Goal: Task Accomplishment & Management: Complete application form

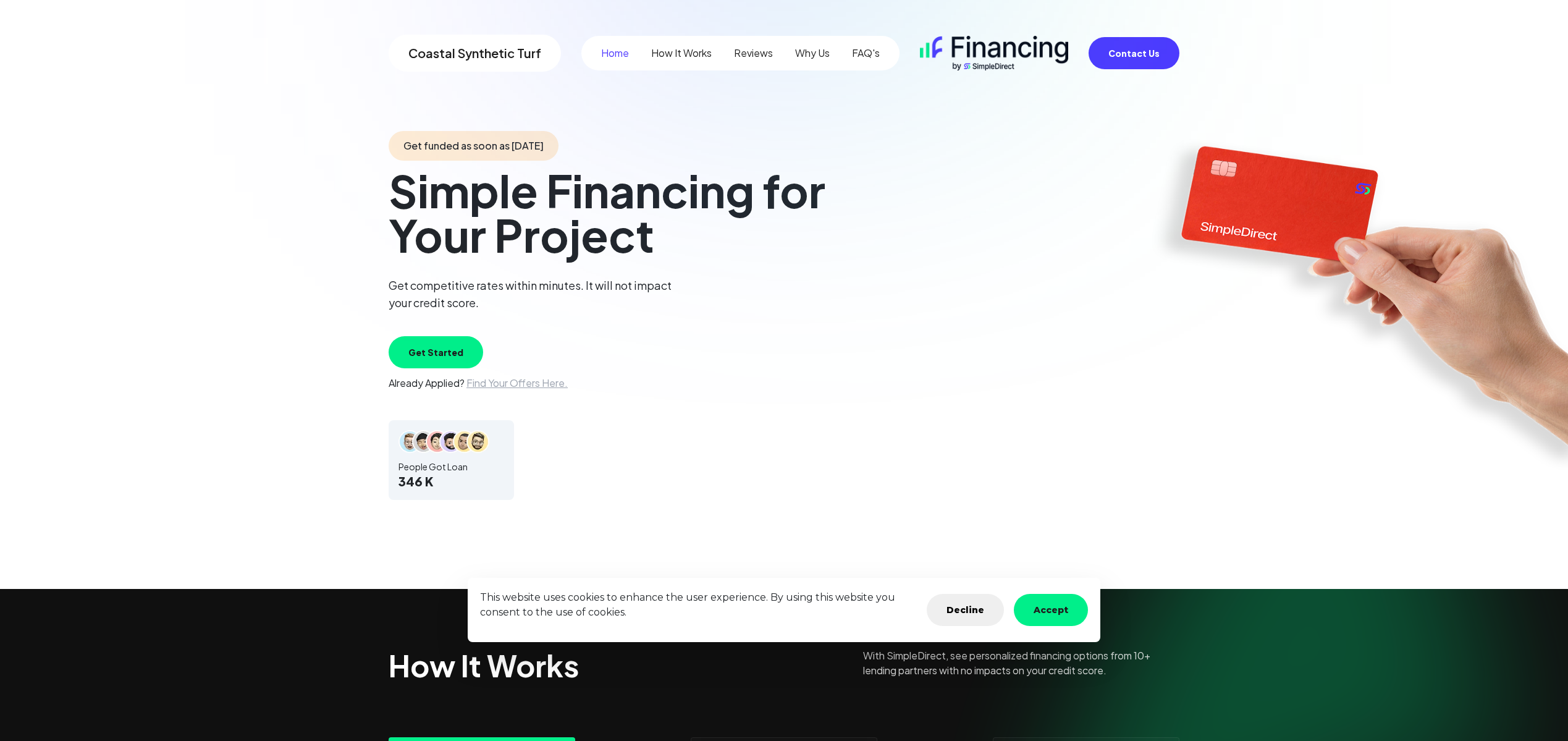
click at [440, 353] on button "Get Started" at bounding box center [435, 352] width 94 height 32
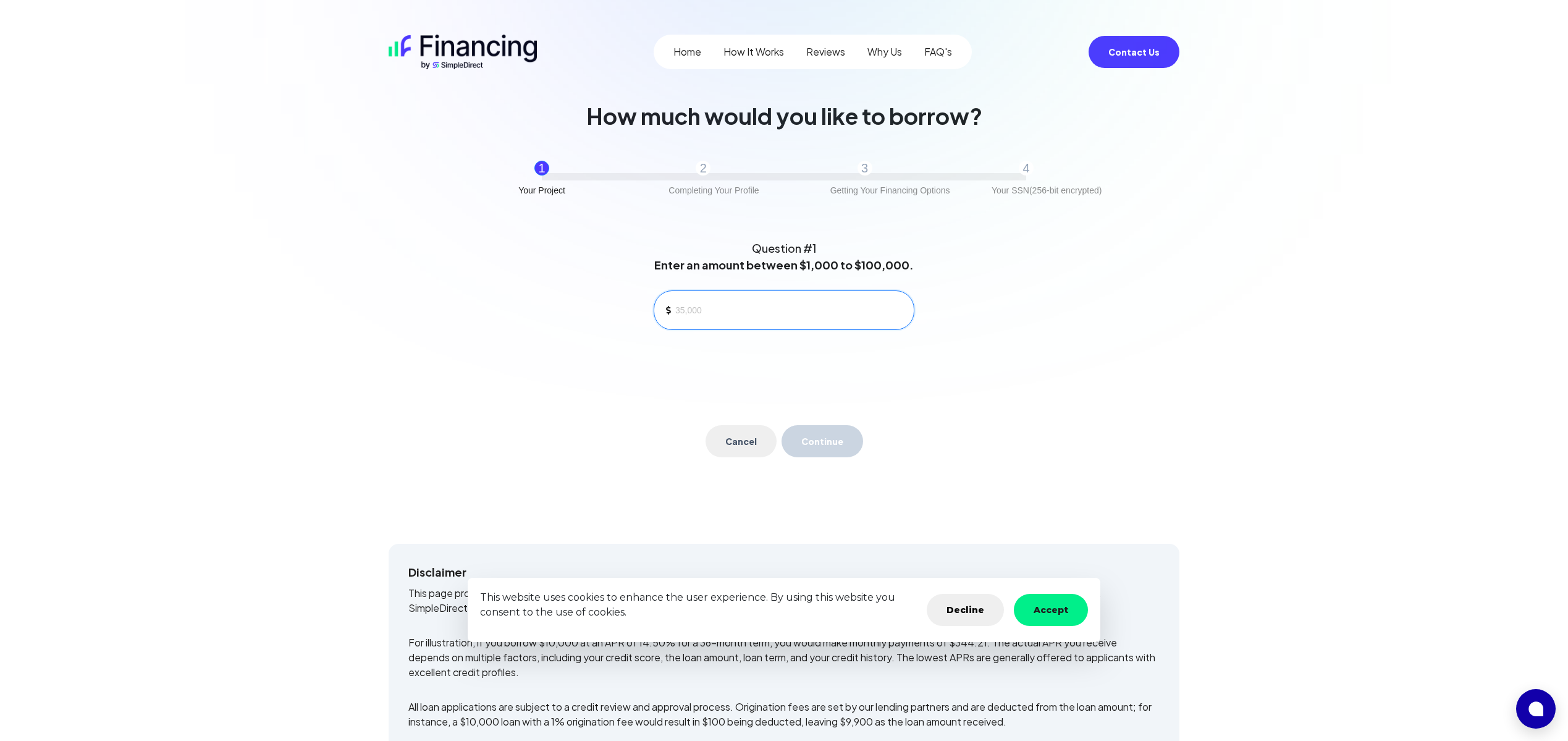
click at [702, 308] on input at bounding box center [789, 311] width 229 height 19
type input "13,500"
click at [838, 439] on button "Continue" at bounding box center [822, 442] width 82 height 32
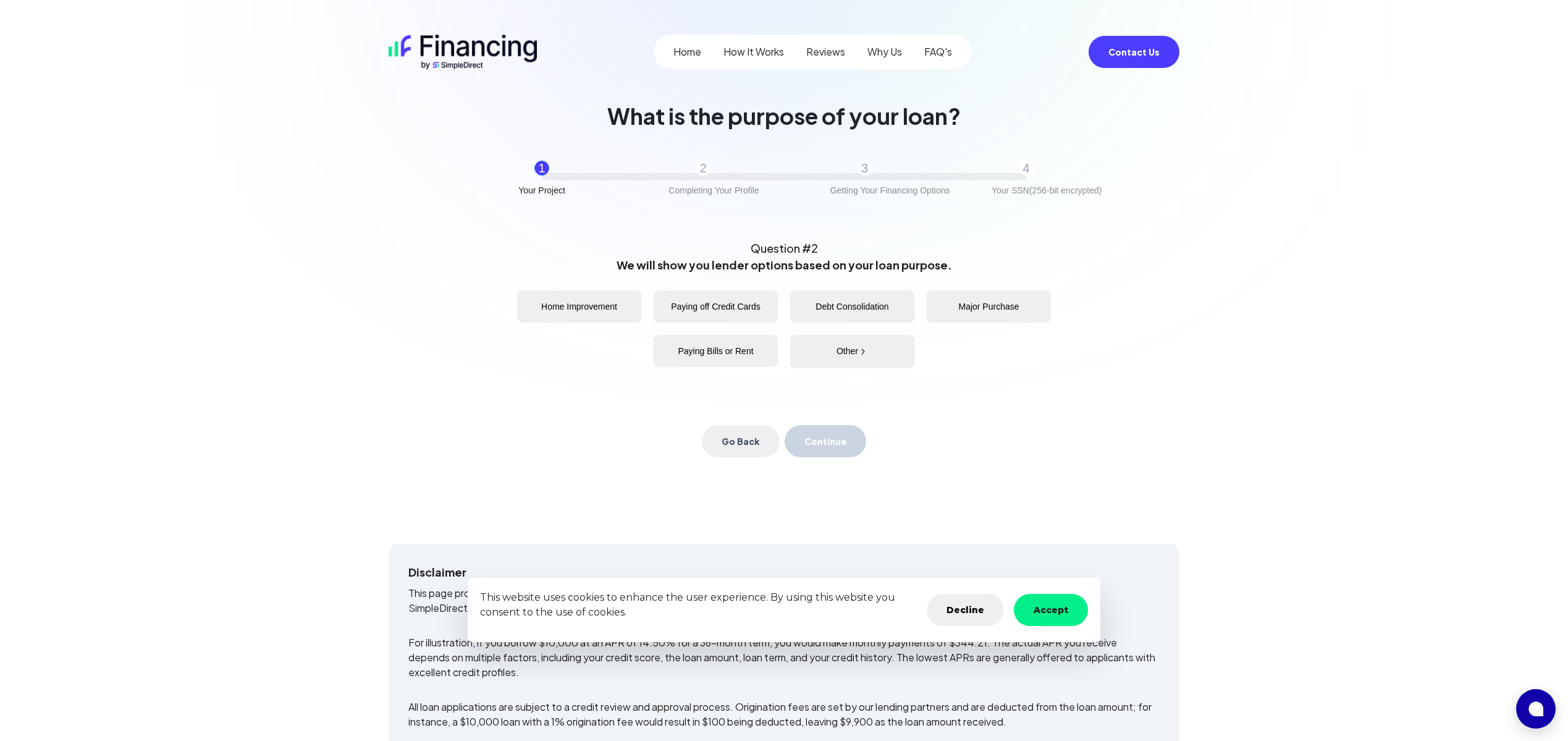
click at [609, 306] on button "Home Improvement" at bounding box center [579, 306] width 124 height 32
click at [816, 445] on button "Continue" at bounding box center [826, 442] width 82 height 32
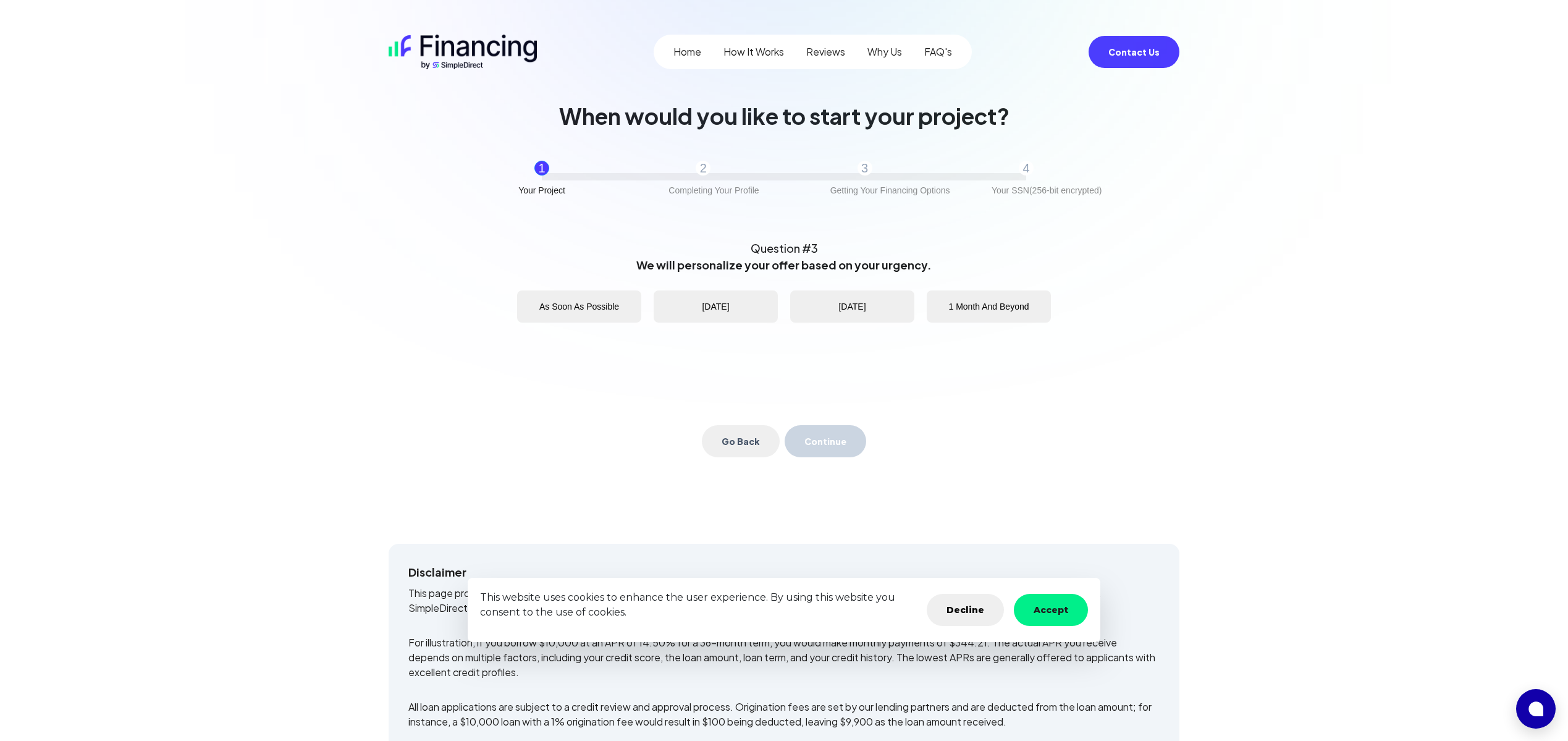
click at [1058, 613] on button "Accept" at bounding box center [1050, 610] width 74 height 32
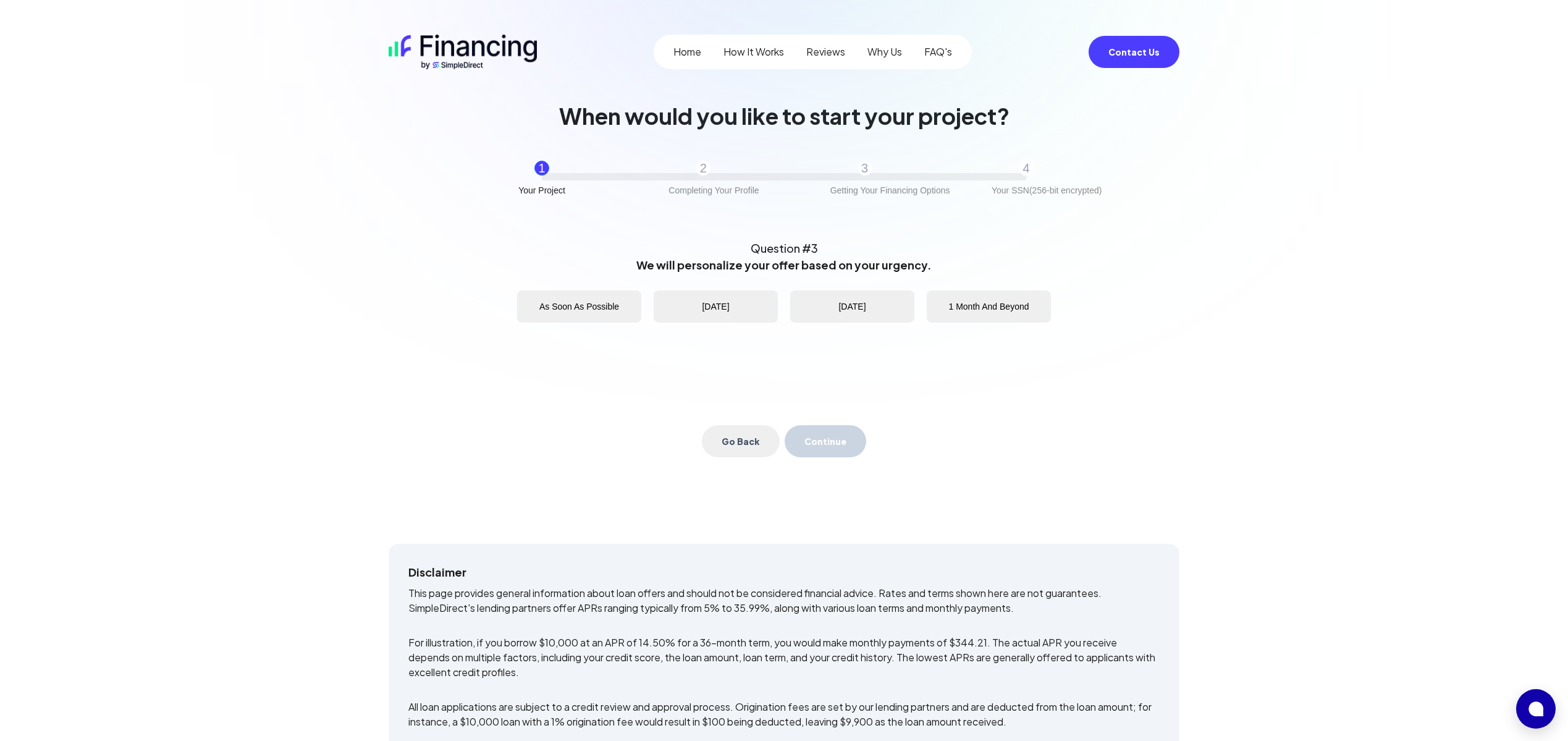
click at [847, 306] on button "[DATE]" at bounding box center [852, 306] width 124 height 32
click at [834, 444] on button "Continue" at bounding box center [826, 442] width 82 height 32
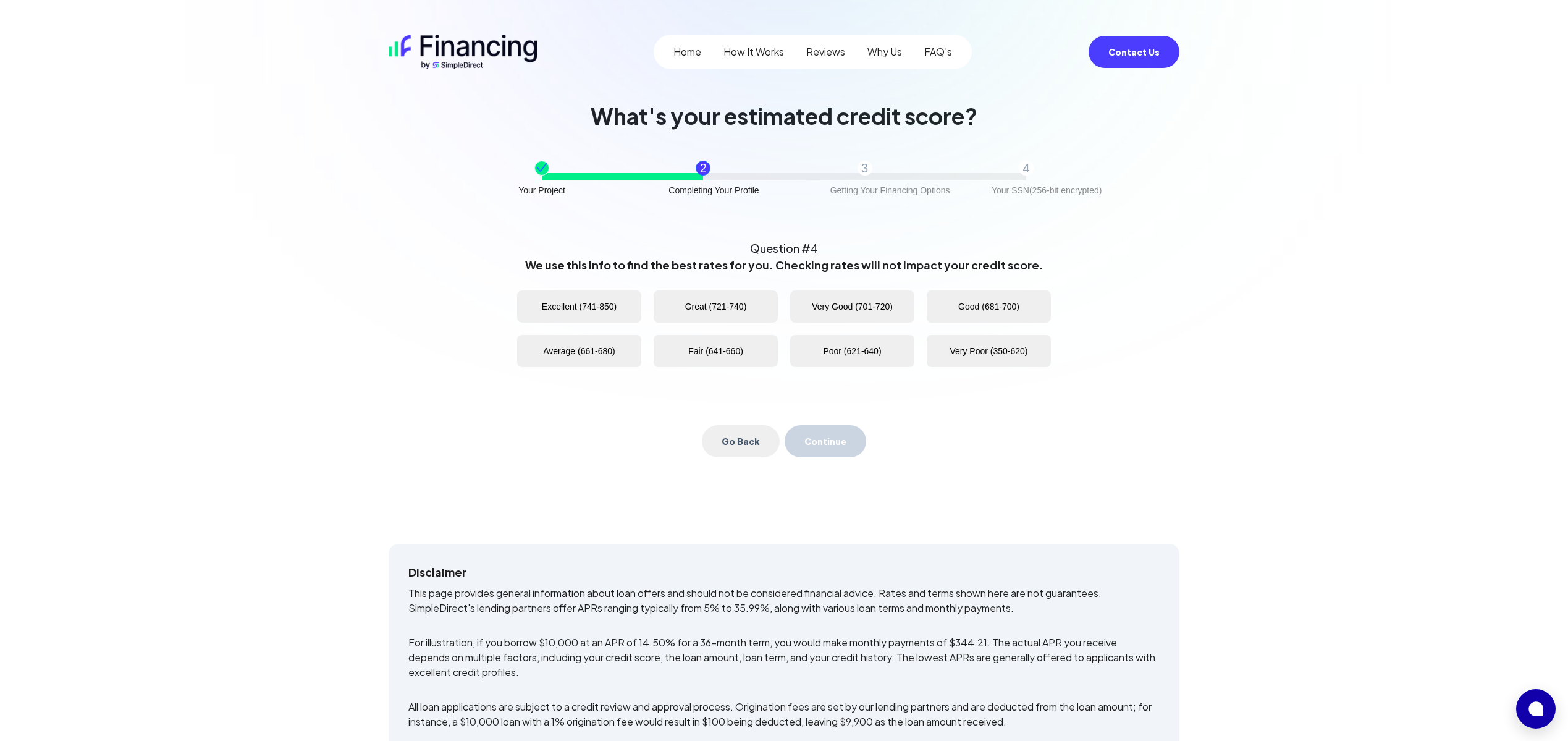
click at [579, 306] on button "Excellent (741-850)" at bounding box center [579, 306] width 124 height 32
click at [844, 435] on button "Continue" at bounding box center [826, 442] width 82 height 32
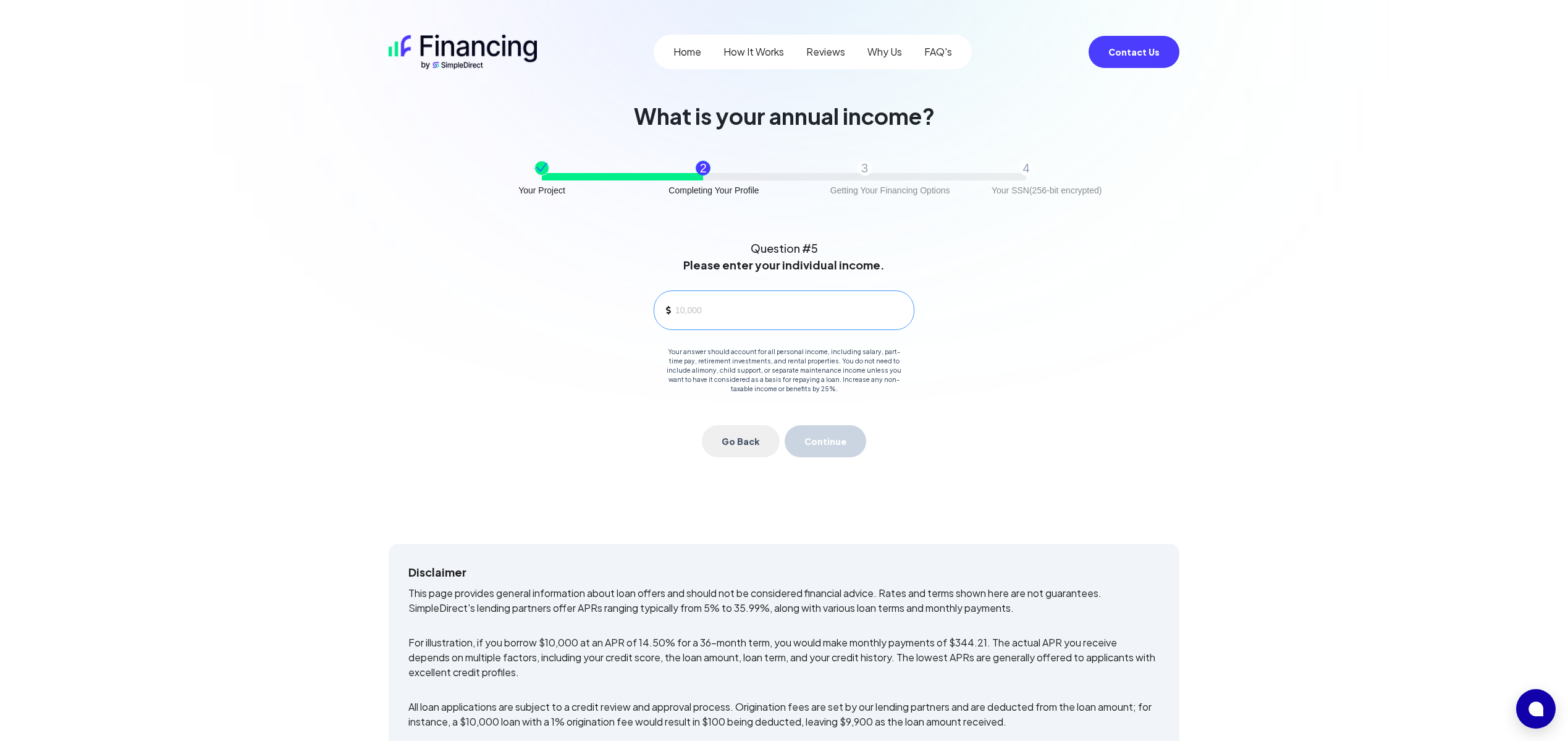
click at [751, 324] on div at bounding box center [784, 310] width 261 height 39
click at [692, 308] on input "220,000" at bounding box center [789, 311] width 229 height 19
type input "245,000"
click at [832, 446] on button "Continue" at bounding box center [826, 442] width 82 height 32
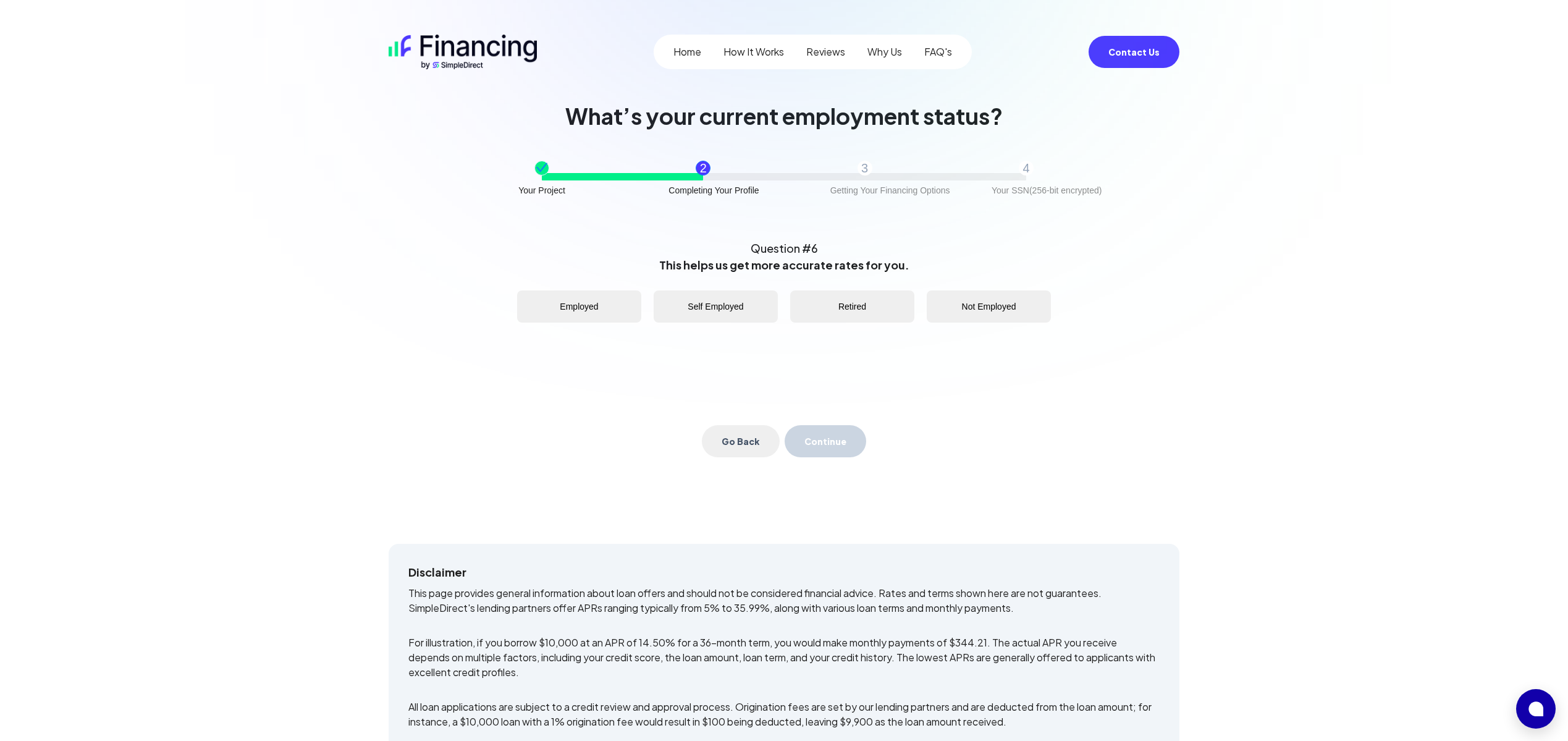
click at [581, 306] on button "Employed" at bounding box center [579, 306] width 124 height 32
click at [845, 446] on button "Continue" at bounding box center [826, 442] width 82 height 32
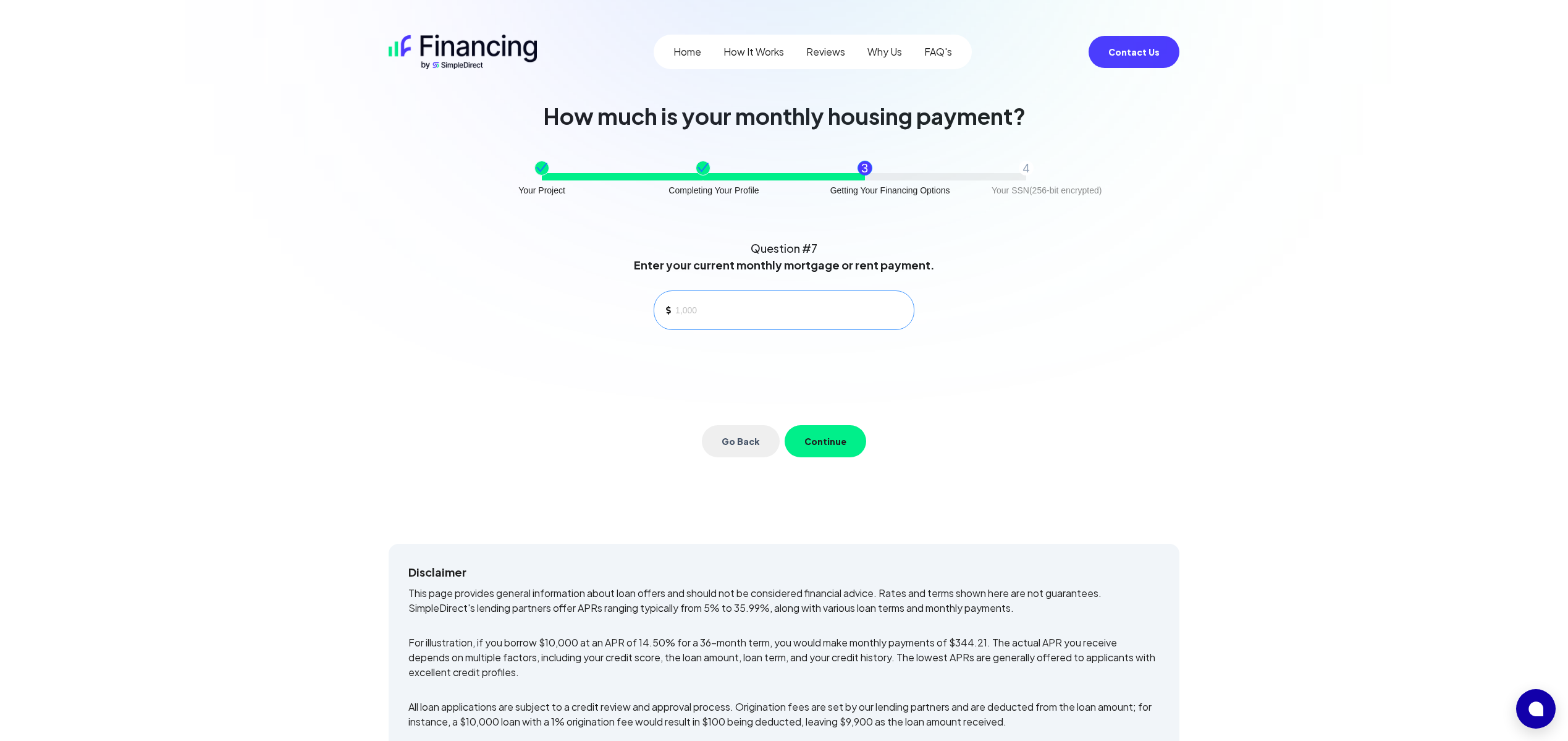
click at [747, 322] on div at bounding box center [784, 310] width 261 height 39
type input "3,000"
click at [825, 444] on button "Continue" at bounding box center [826, 442] width 82 height 32
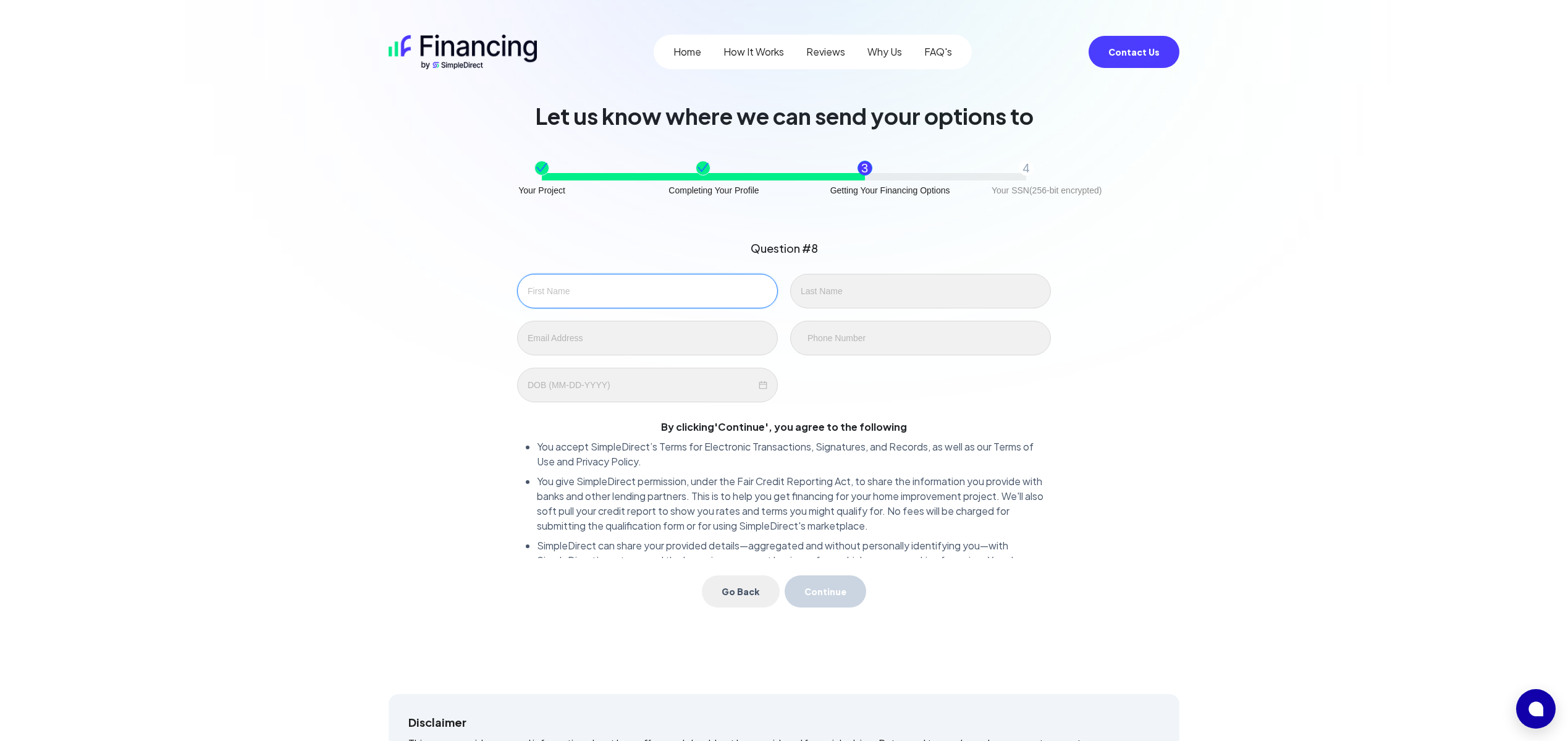
click at [678, 288] on input "text" at bounding box center [647, 291] width 261 height 35
type input "[PERSON_NAME]"
click at [904, 287] on input "text" at bounding box center [920, 291] width 261 height 35
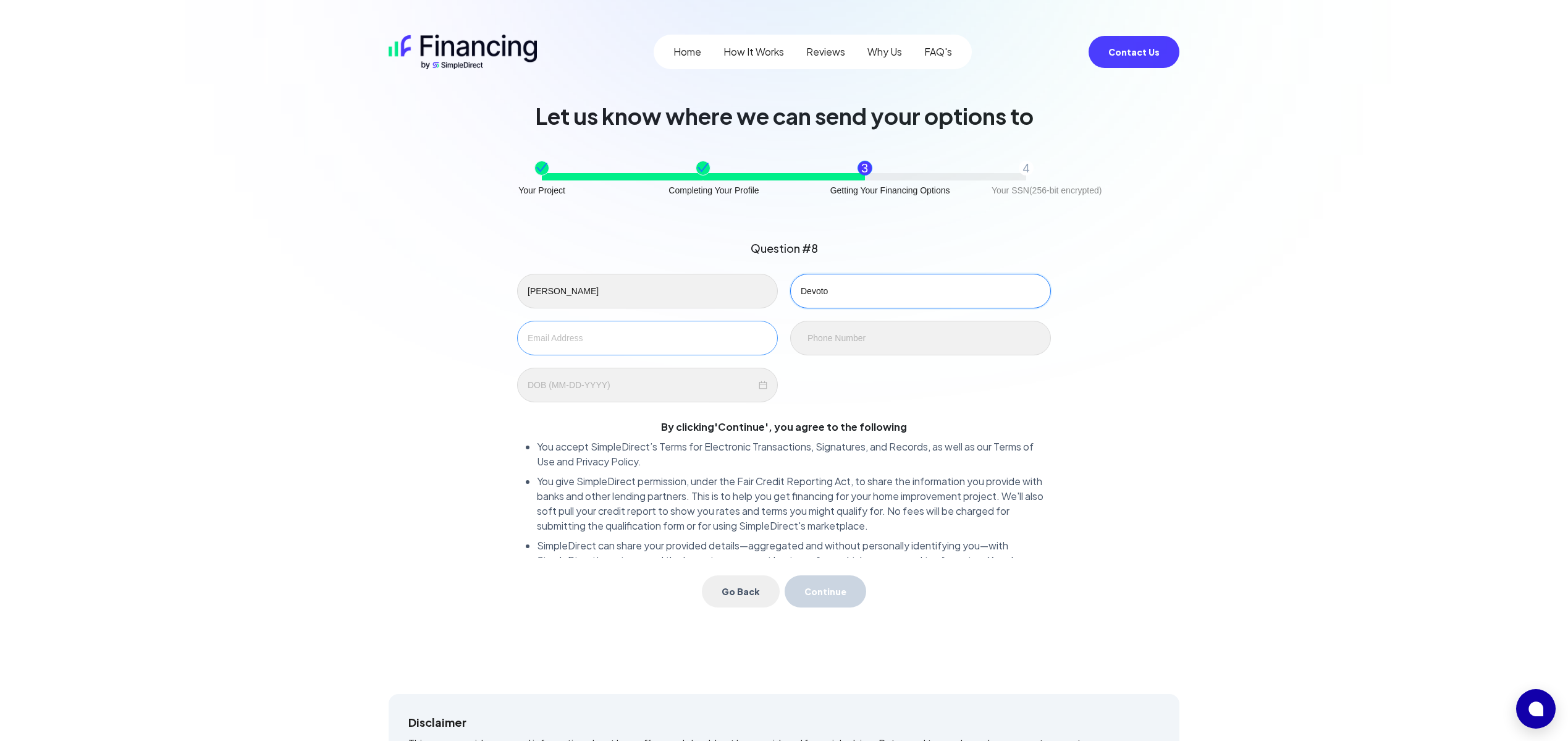
type input "Devoto"
click at [647, 328] on input "text" at bounding box center [647, 338] width 261 height 35
type input "[EMAIL_ADDRESS][DOMAIN_NAME]"
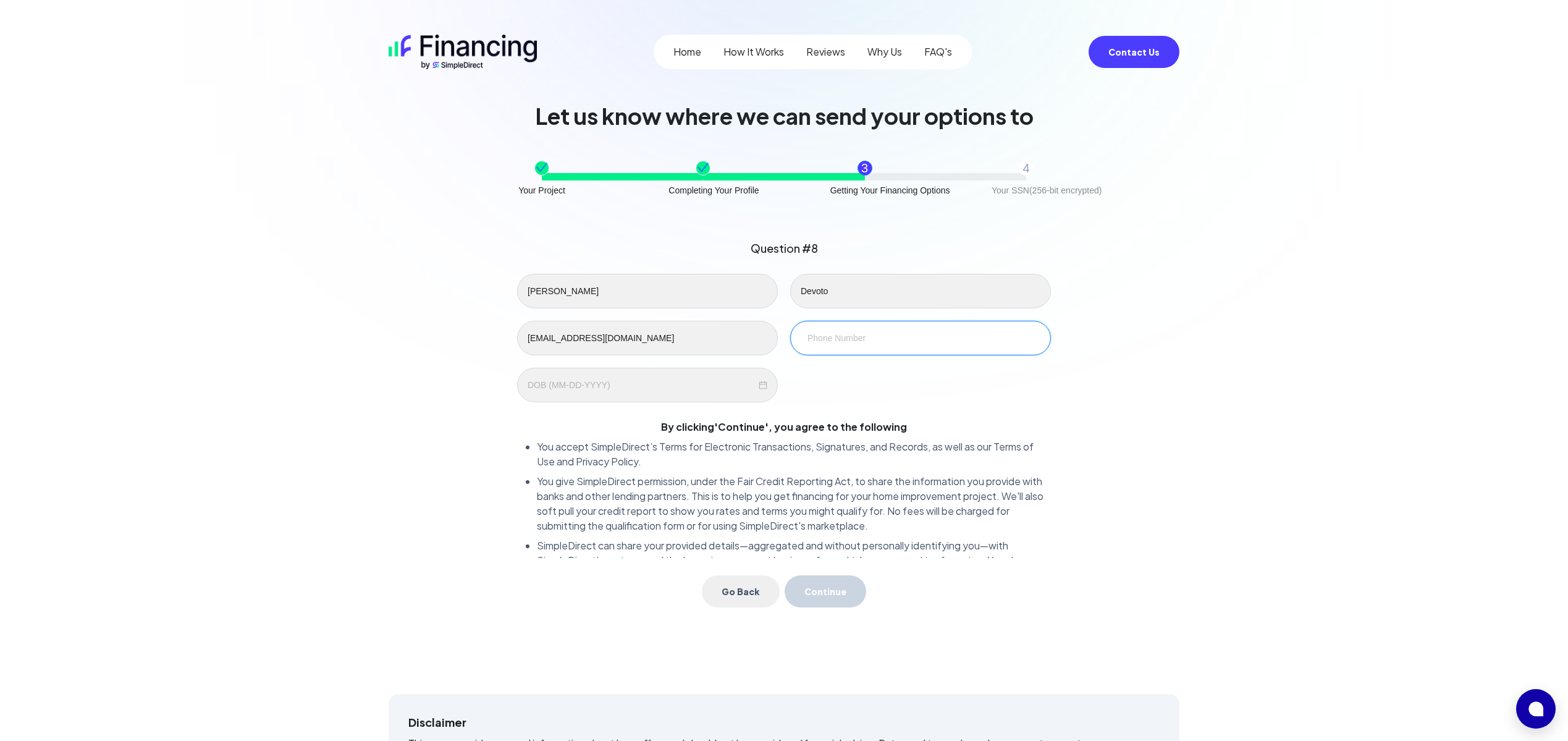
type input "[PHONE_NUMBER]"
click at [854, 404] on div "[PERSON_NAME] [EMAIL_ADDRESS][DOMAIN_NAME] [PHONE_NUMBER] By clicking ' Continu…" at bounding box center [784, 416] width 534 height 284
click at [660, 393] on div at bounding box center [647, 385] width 261 height 35
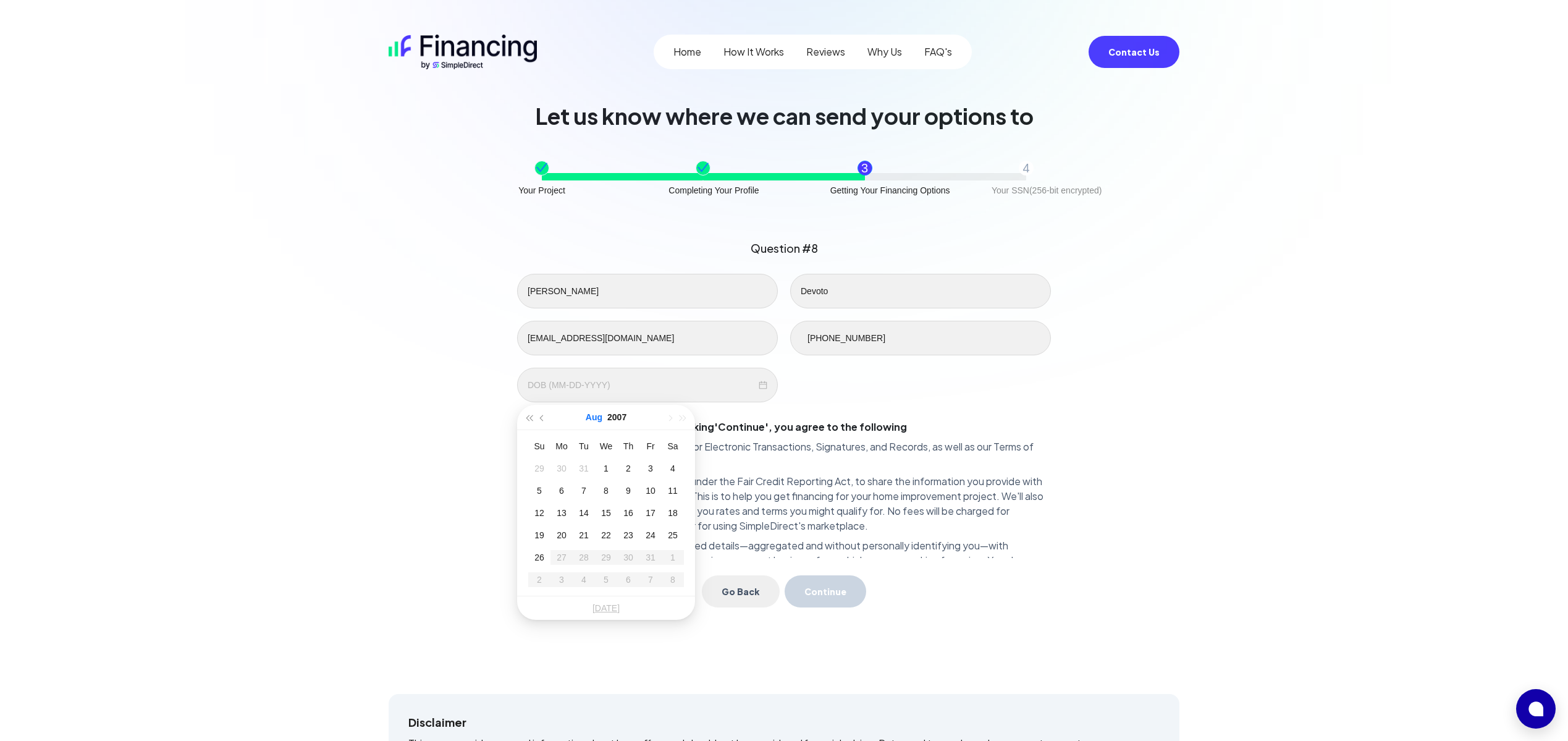
click at [598, 419] on button "Aug" at bounding box center [594, 417] width 17 height 25
click at [605, 419] on button "2007" at bounding box center [605, 417] width 20 height 25
click at [531, 417] on span "button" at bounding box center [528, 418] width 6 height 6
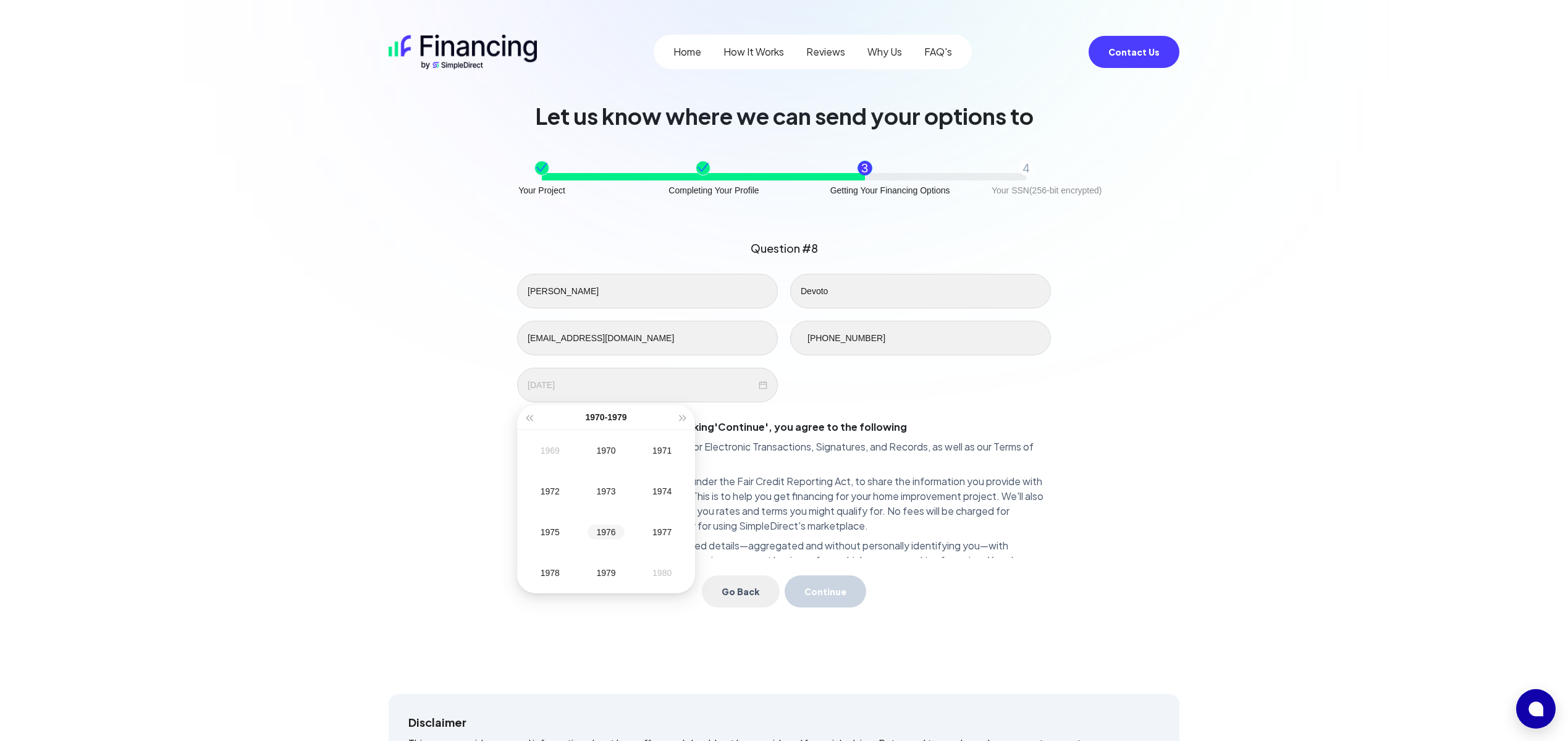
click at [605, 533] on div "1976" at bounding box center [606, 532] width 37 height 14
click at [668, 534] on div "Sep" at bounding box center [662, 532] width 37 height 14
type input "[DATE]"
click at [669, 469] on div "4" at bounding box center [672, 468] width 14 height 14
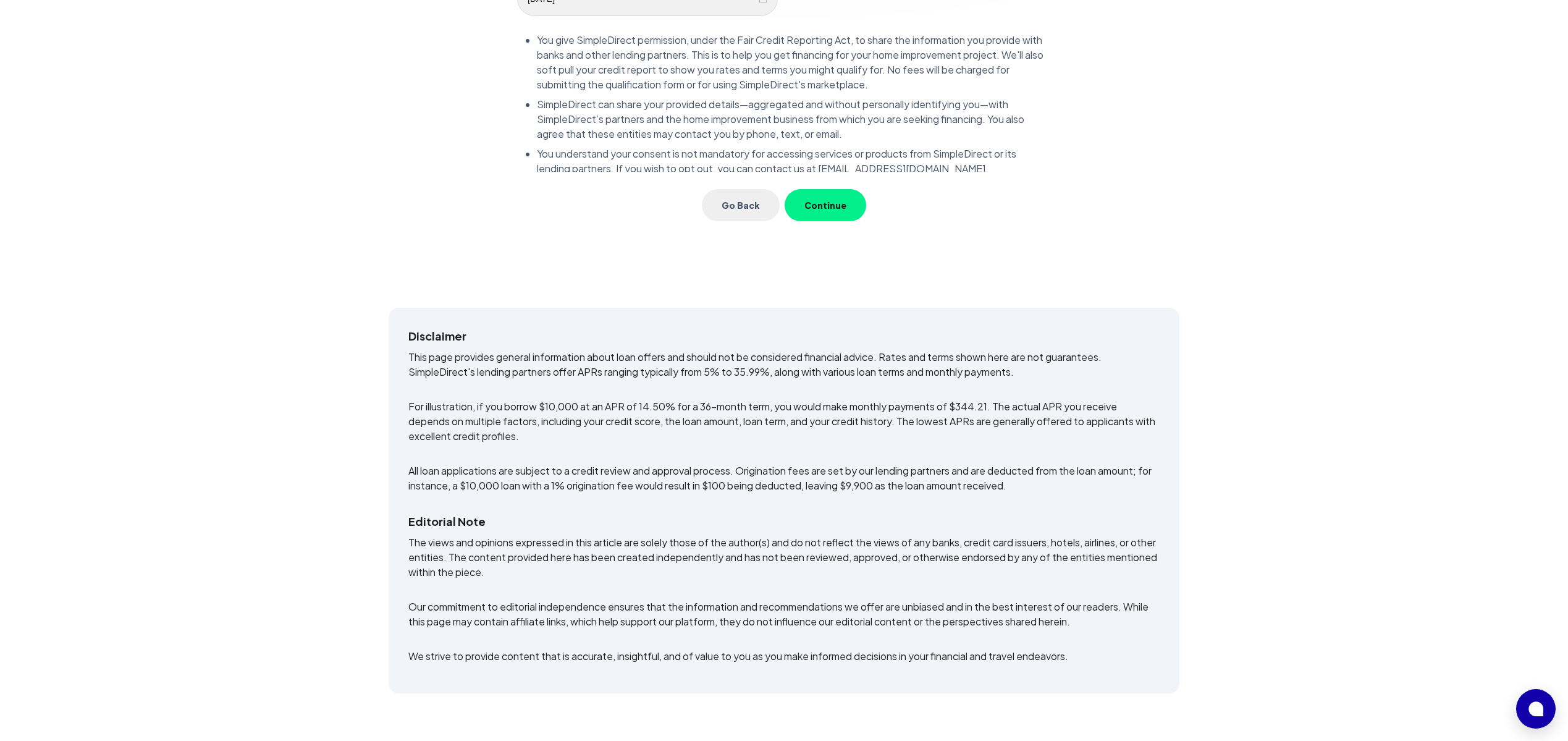
scroll to position [69, 0]
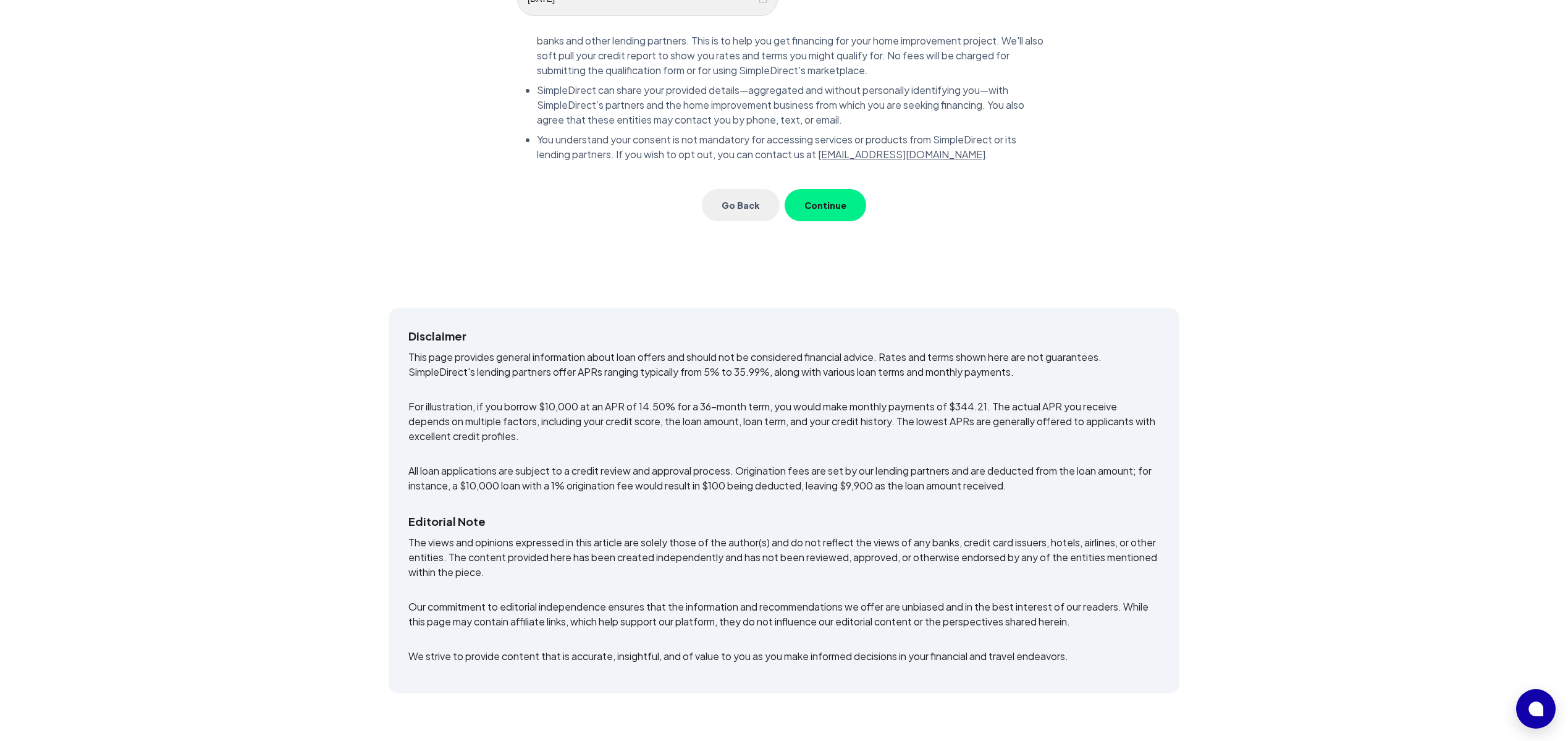
click at [838, 202] on button "Continue" at bounding box center [826, 205] width 82 height 32
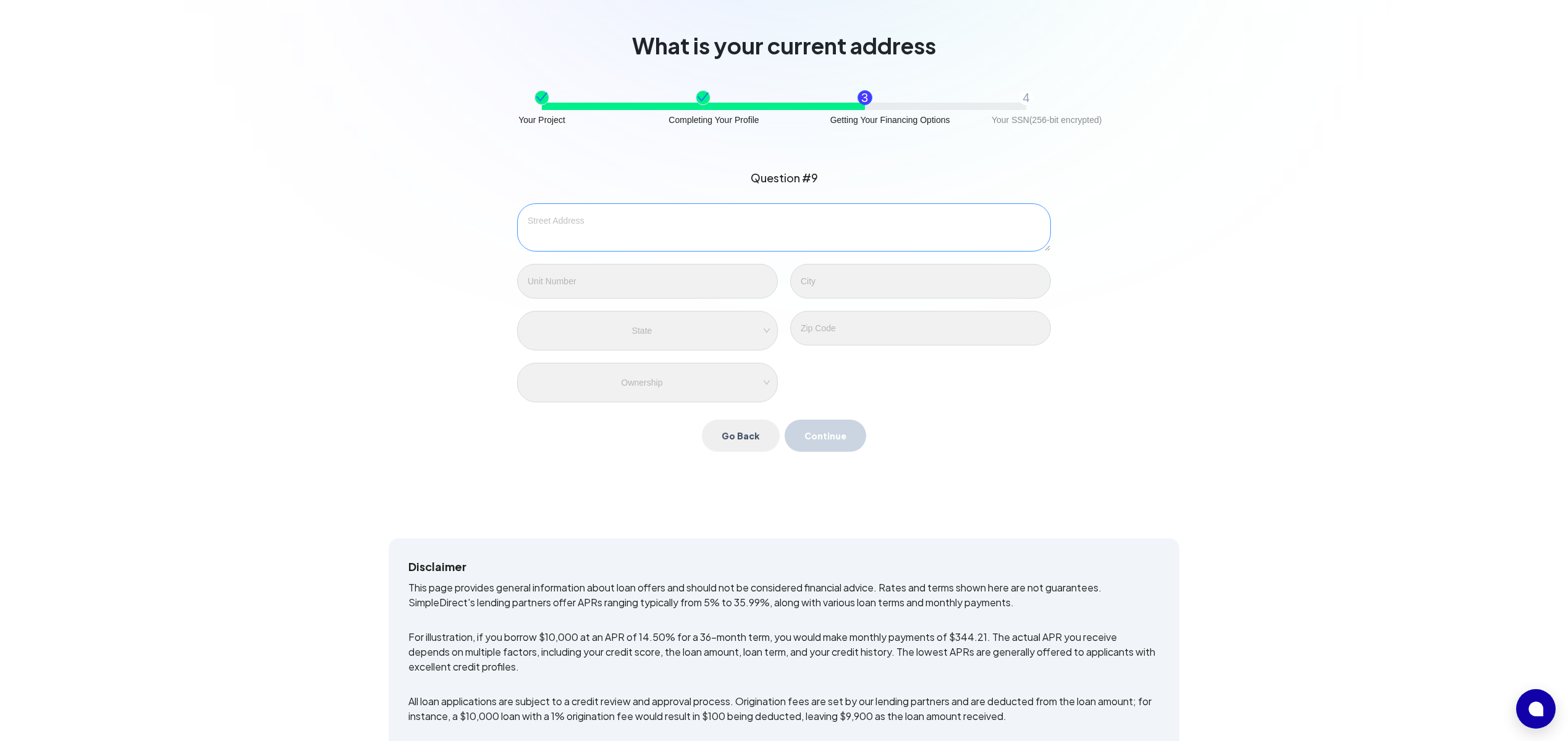
scroll to position [0, 0]
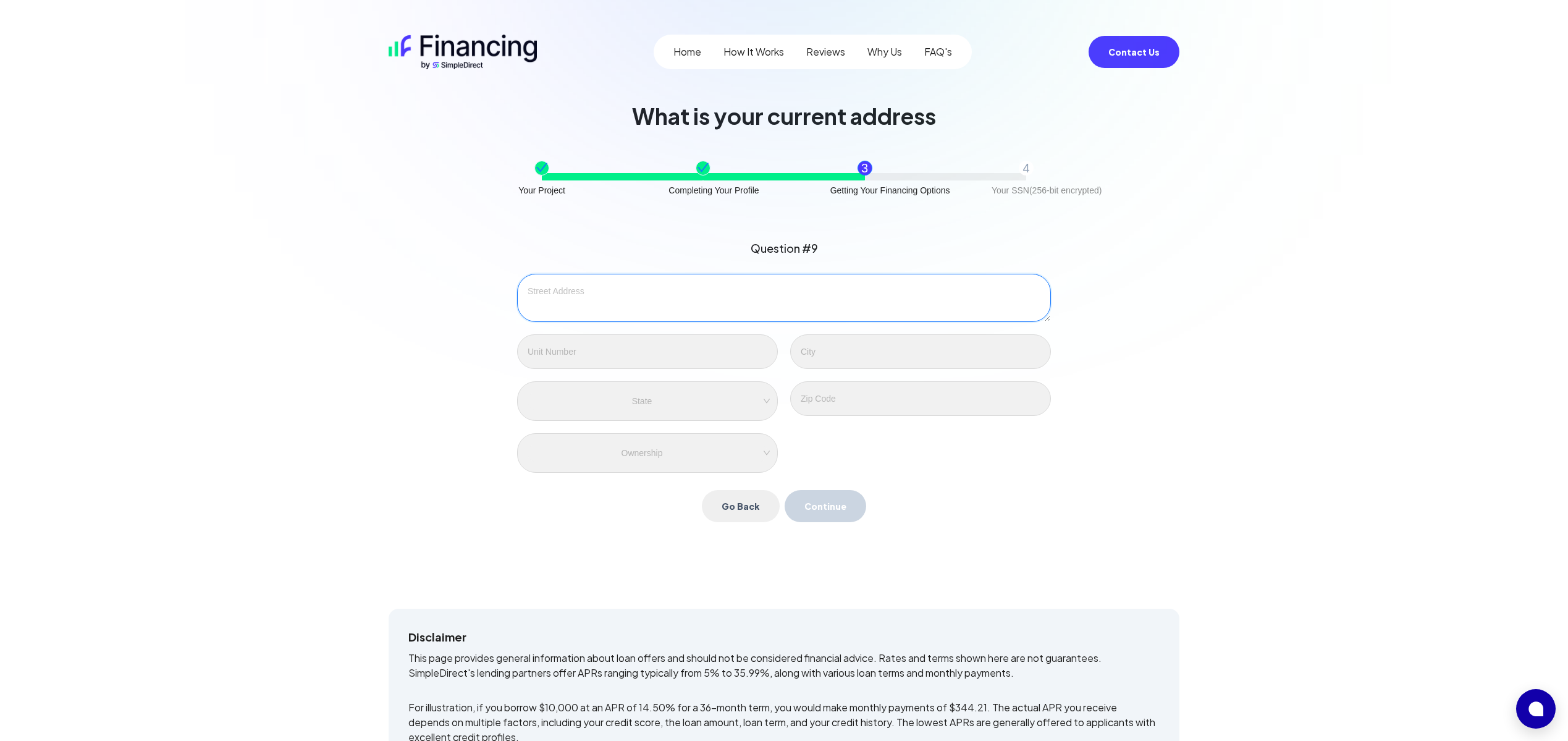
click at [690, 304] on textarea at bounding box center [784, 298] width 534 height 48
type textarea "[STREET_ADDRESS]"
type input "Weston"
type input "33327"
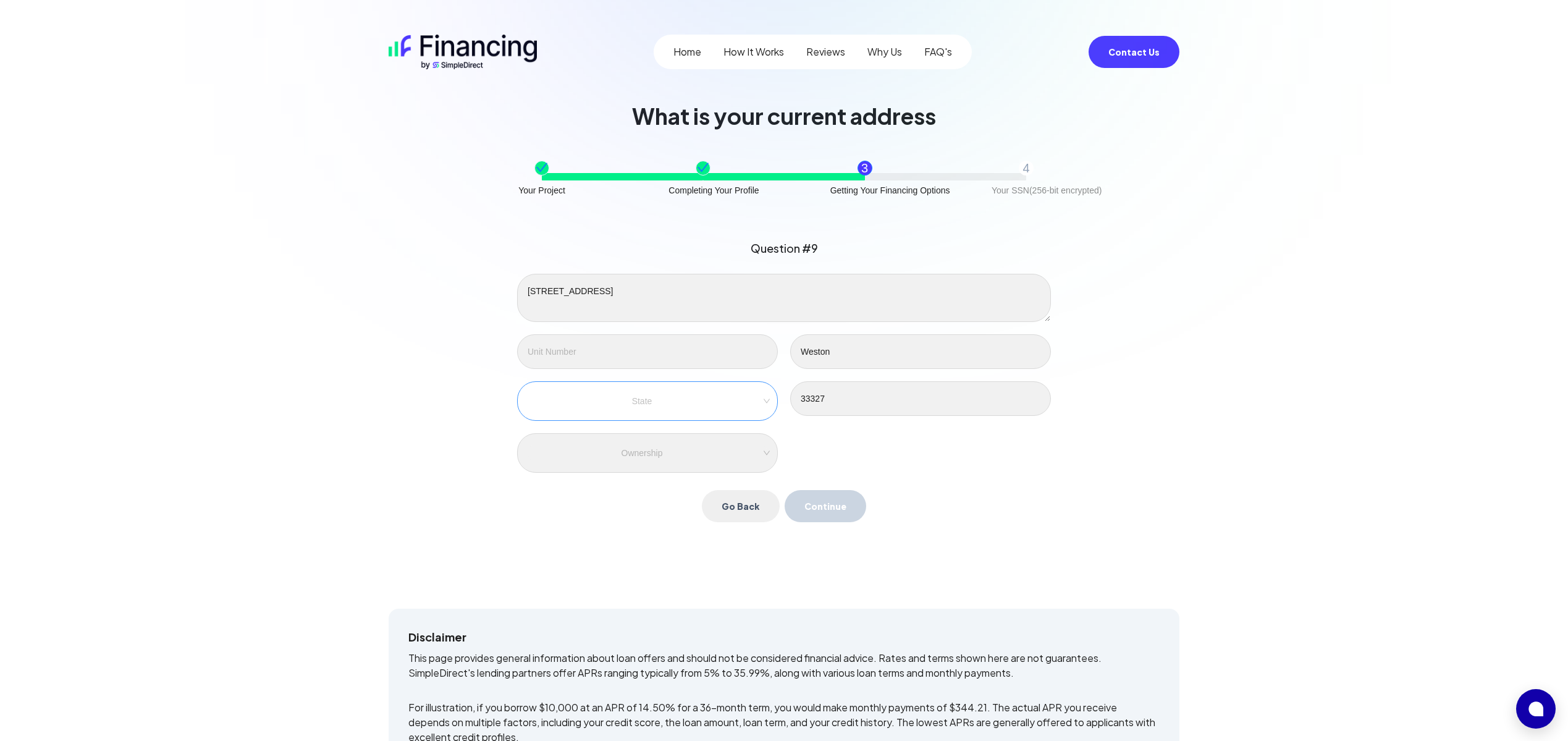
click at [722, 411] on div "State" at bounding box center [647, 401] width 261 height 39
click at [766, 399] on div "State" at bounding box center [647, 402] width 240 height 19
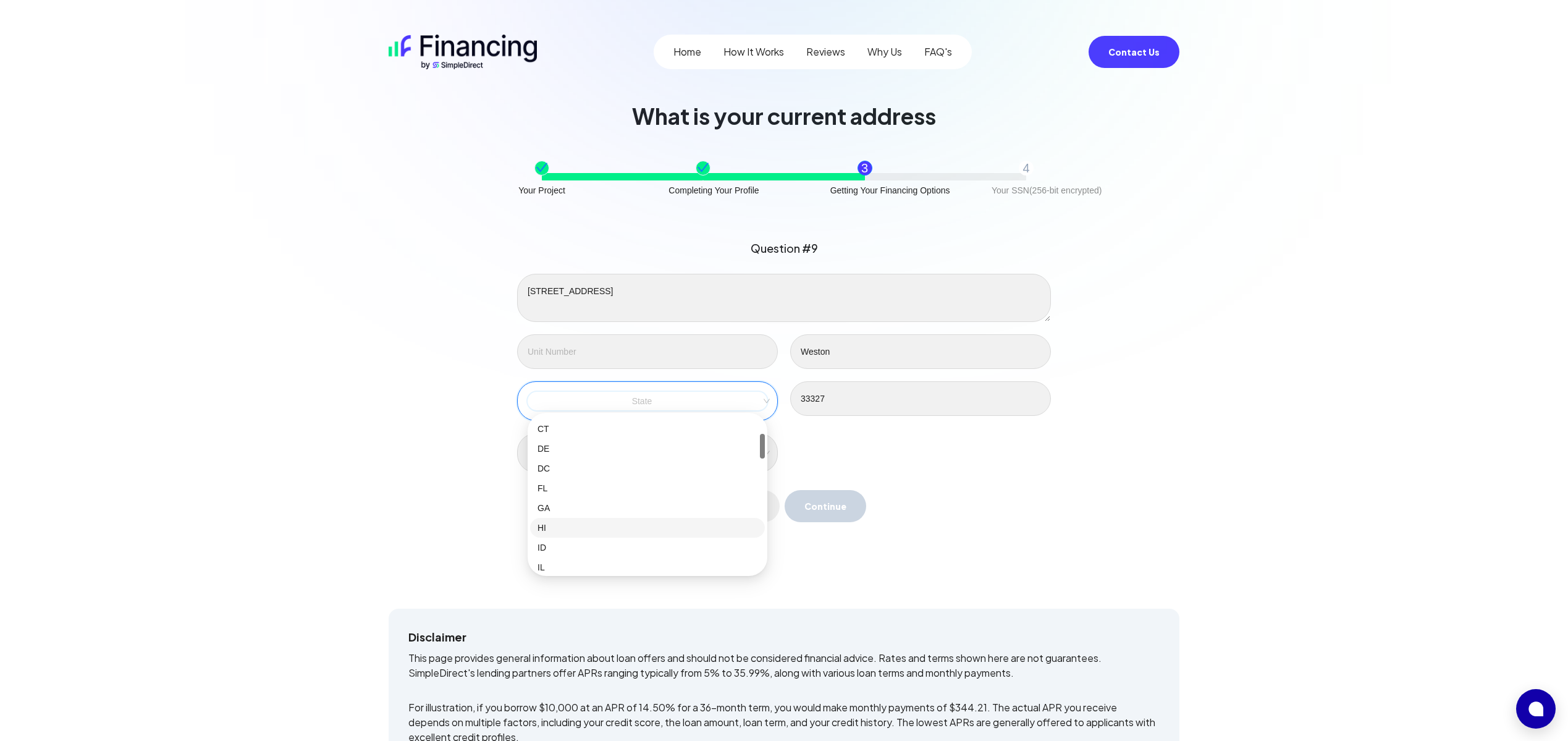
scroll to position [139, 0]
click at [550, 462] on div "FL" at bounding box center [647, 465] width 220 height 14
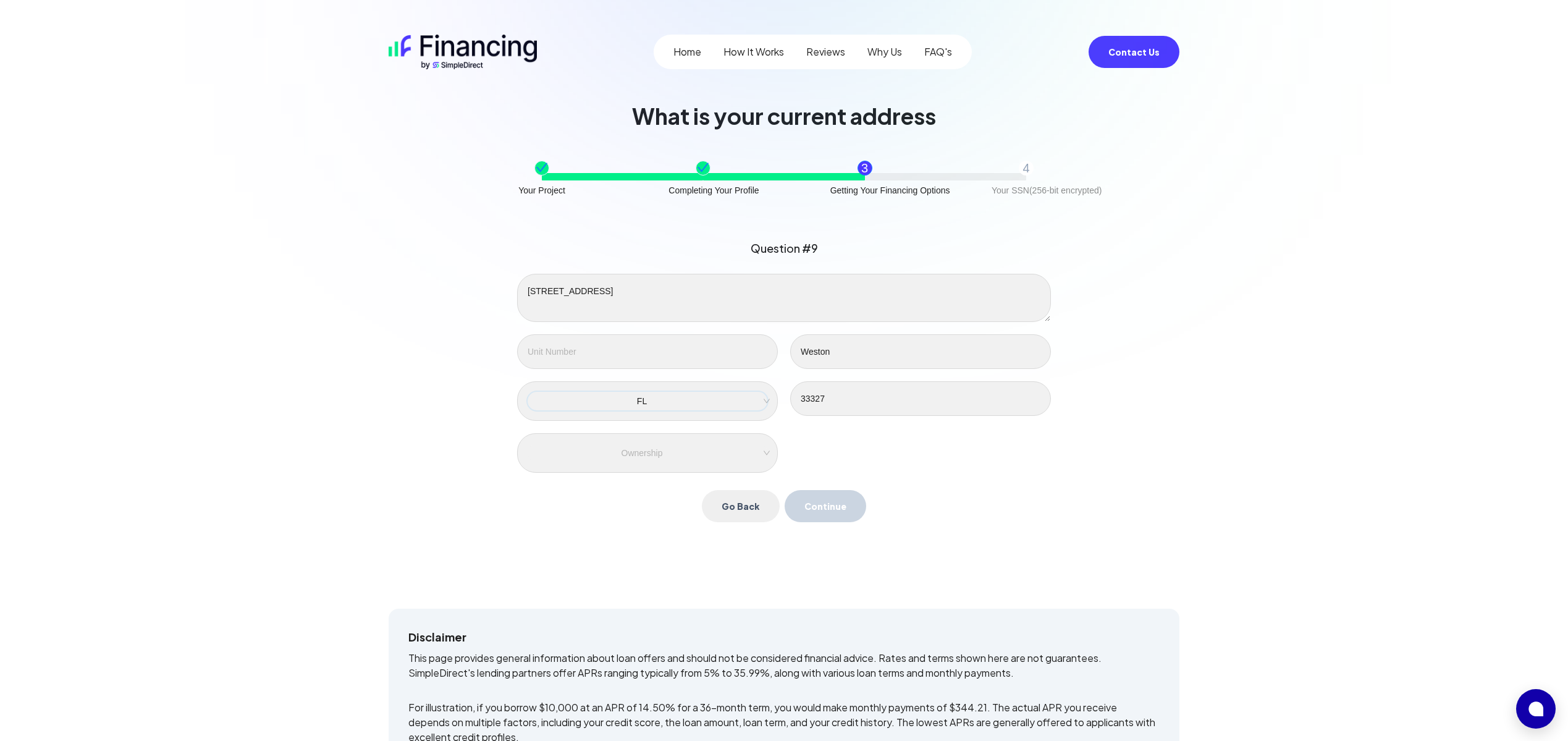
click at [847, 451] on div "[STREET_ADDRESS] Ownership" at bounding box center [784, 373] width 546 height 199
click at [764, 453] on div "Ownership" at bounding box center [647, 453] width 240 height 19
click at [656, 475] on div "Own" at bounding box center [647, 477] width 220 height 14
click at [1026, 462] on div "[STREET_ADDRESS][PERSON_NAME] Own Own" at bounding box center [784, 373] width 546 height 199
click at [827, 512] on button "Continue" at bounding box center [826, 506] width 82 height 32
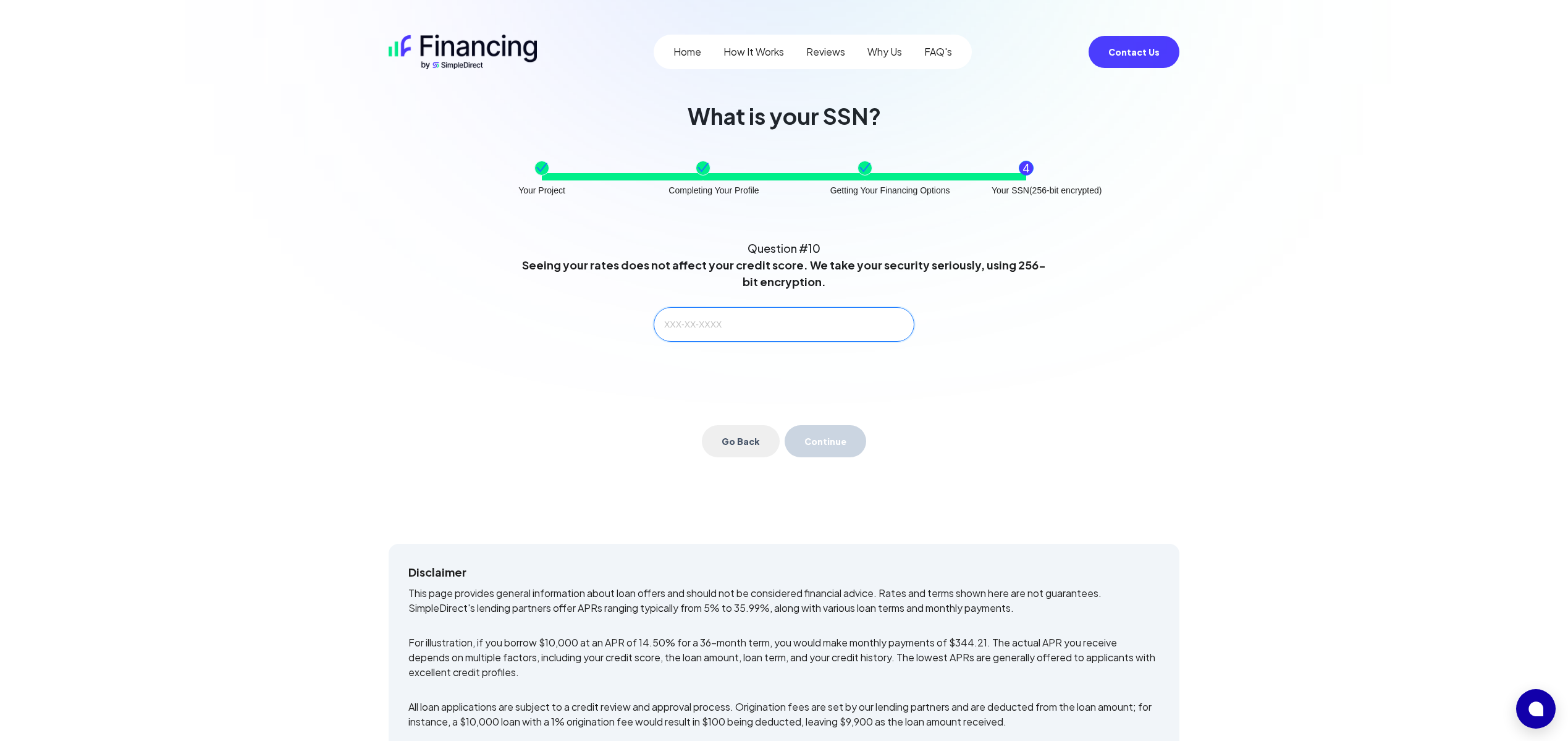
click at [788, 326] on input "text" at bounding box center [784, 324] width 261 height 35
type input "766-96-1989"
click at [841, 441] on button "Continue" at bounding box center [826, 442] width 82 height 32
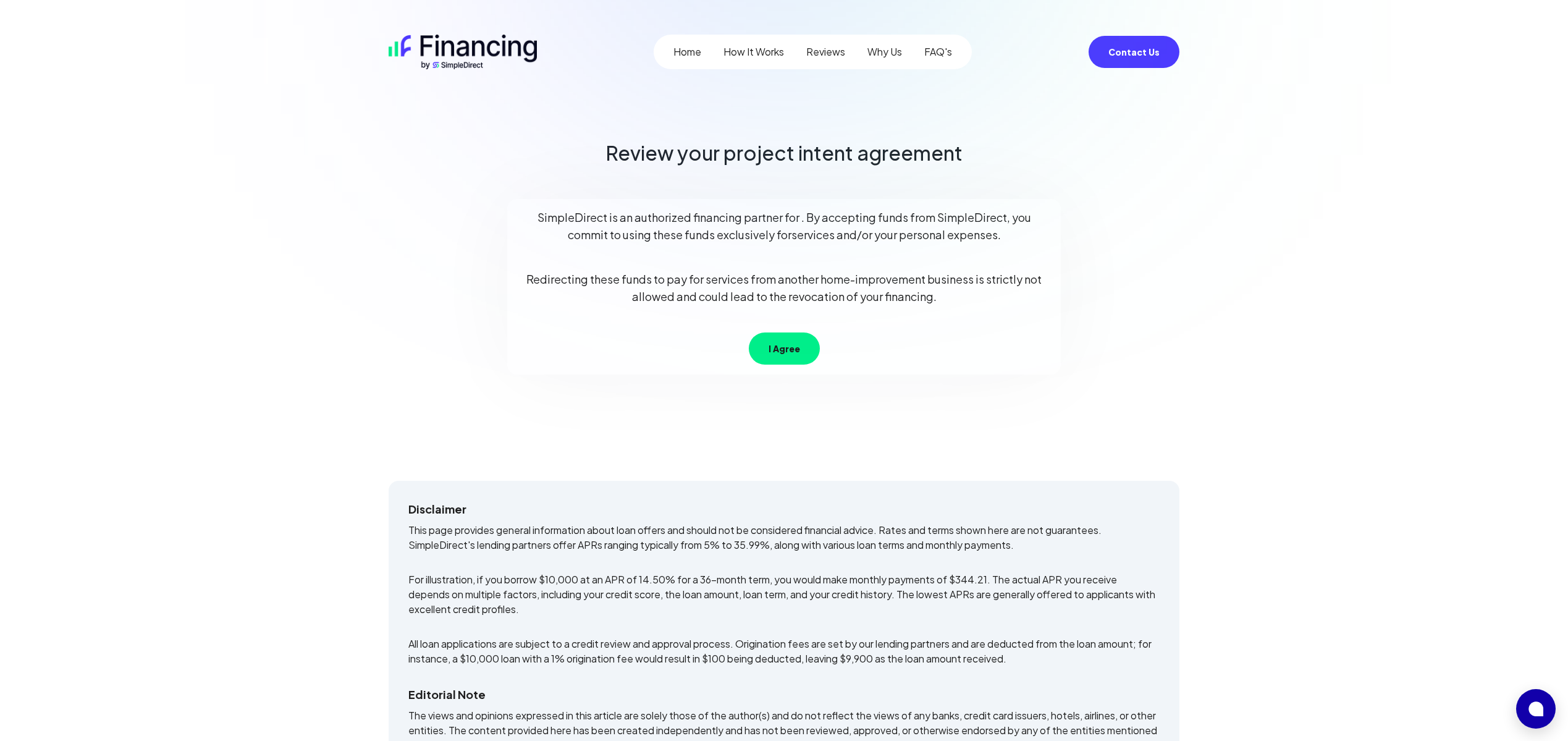
click at [787, 356] on button "I Agree" at bounding box center [784, 349] width 71 height 32
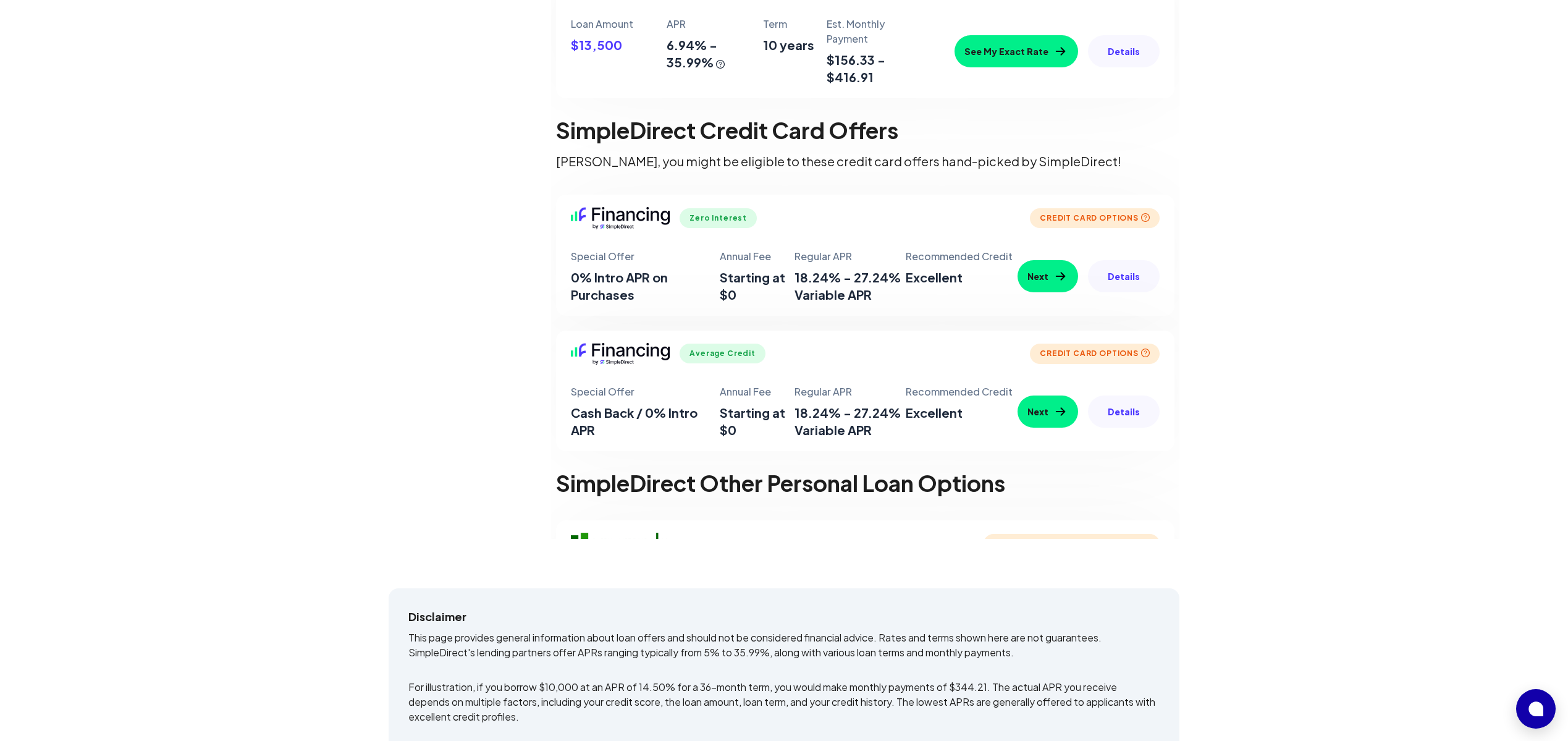
scroll to position [720, 0]
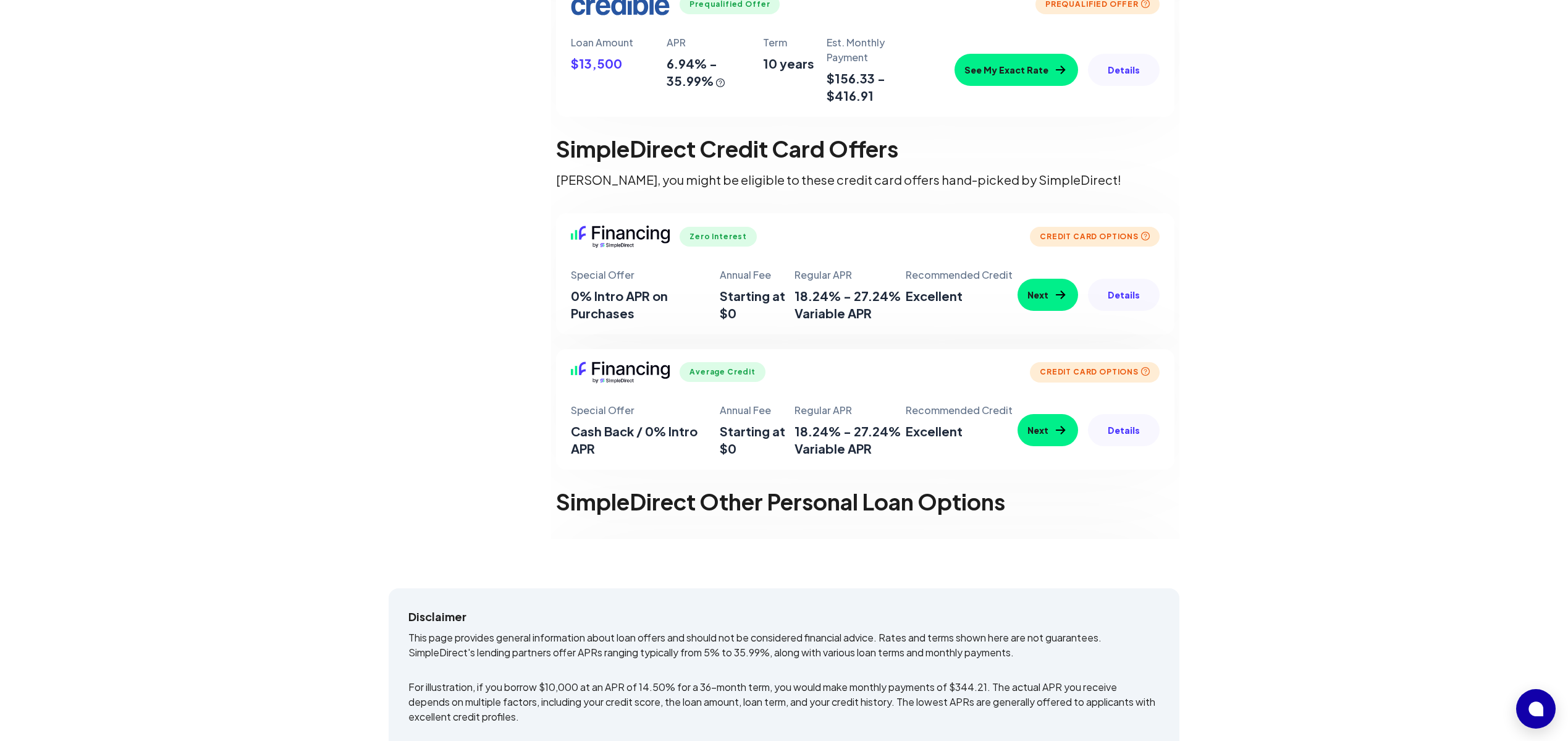
click at [1120, 294] on button "Details" at bounding box center [1123, 295] width 71 height 32
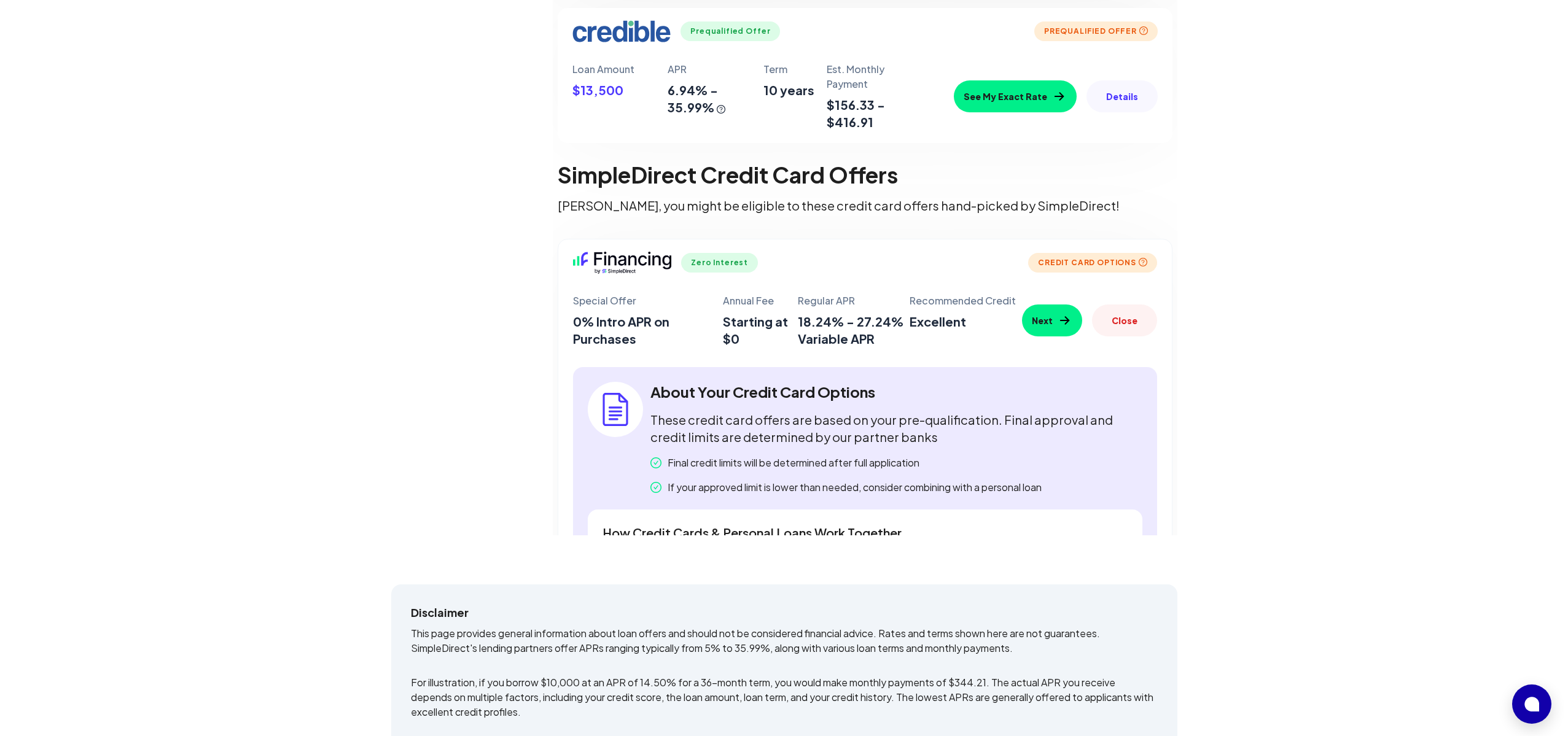
scroll to position [676, 0]
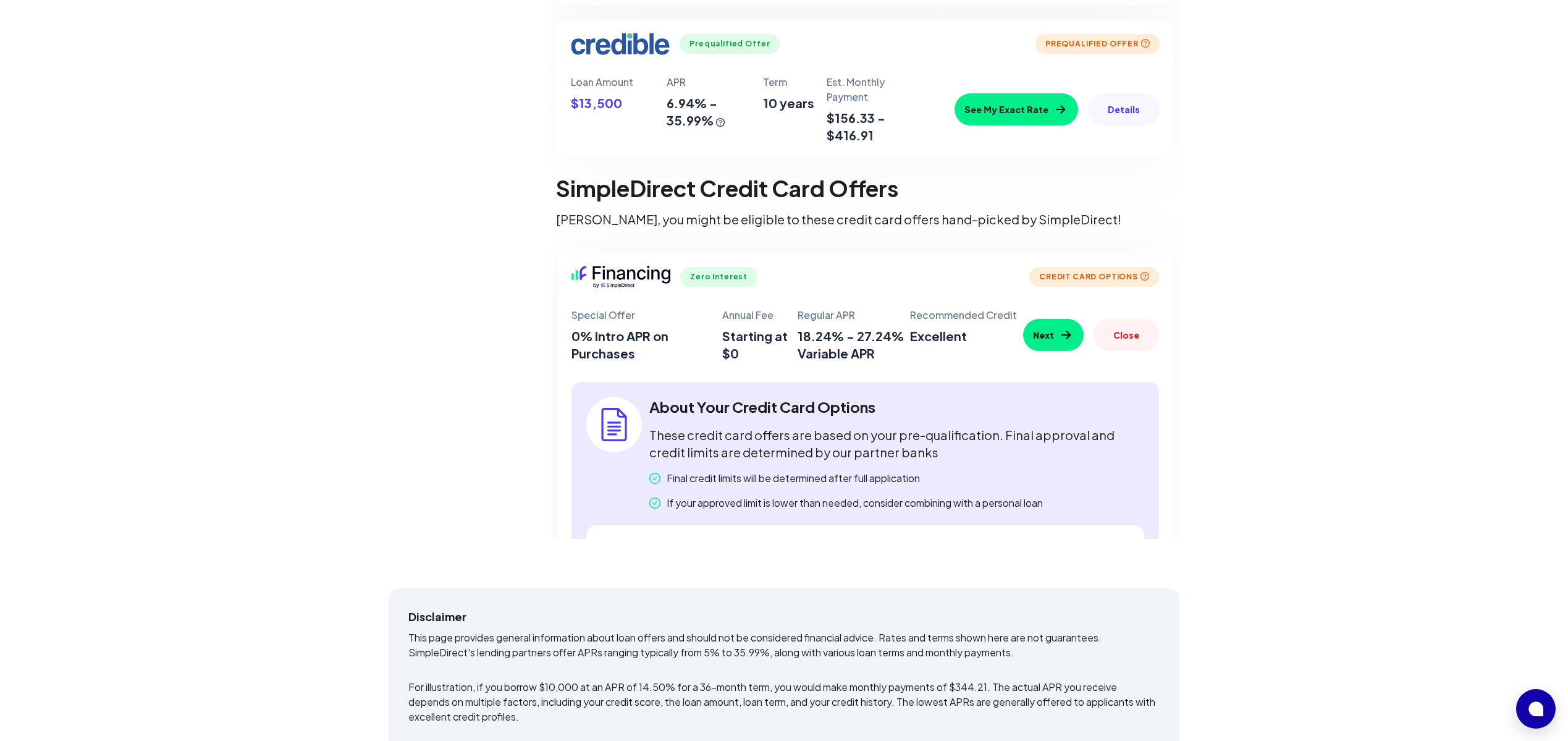
click at [1035, 332] on button "Next" at bounding box center [1053, 335] width 60 height 32
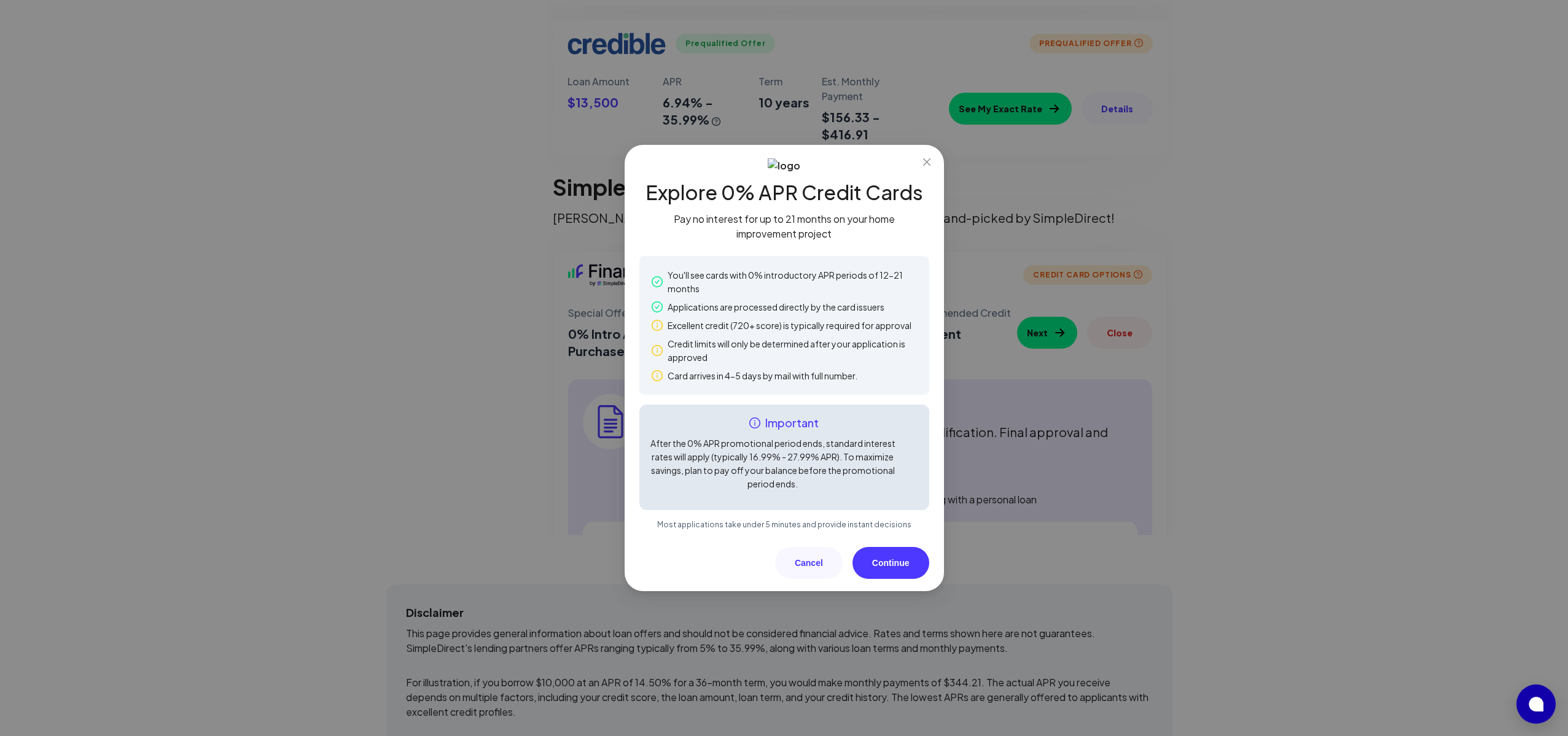
click at [888, 564] on button "Continue" at bounding box center [890, 563] width 77 height 32
